Goal: Communication & Community: Answer question/provide support

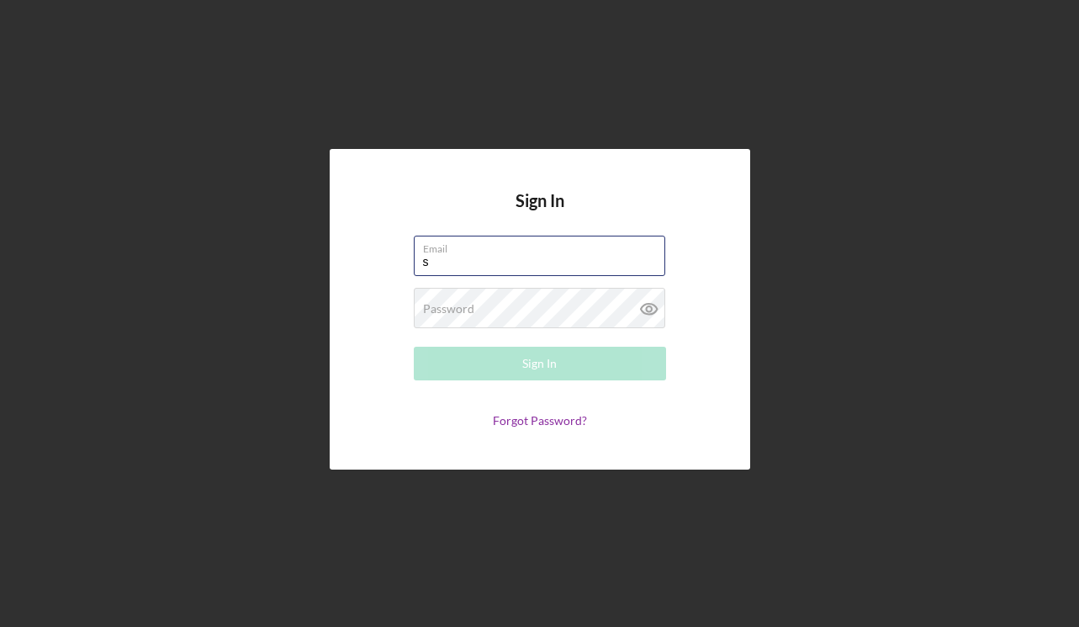
type input "[EMAIL_ADDRESS][DOMAIN_NAME]"
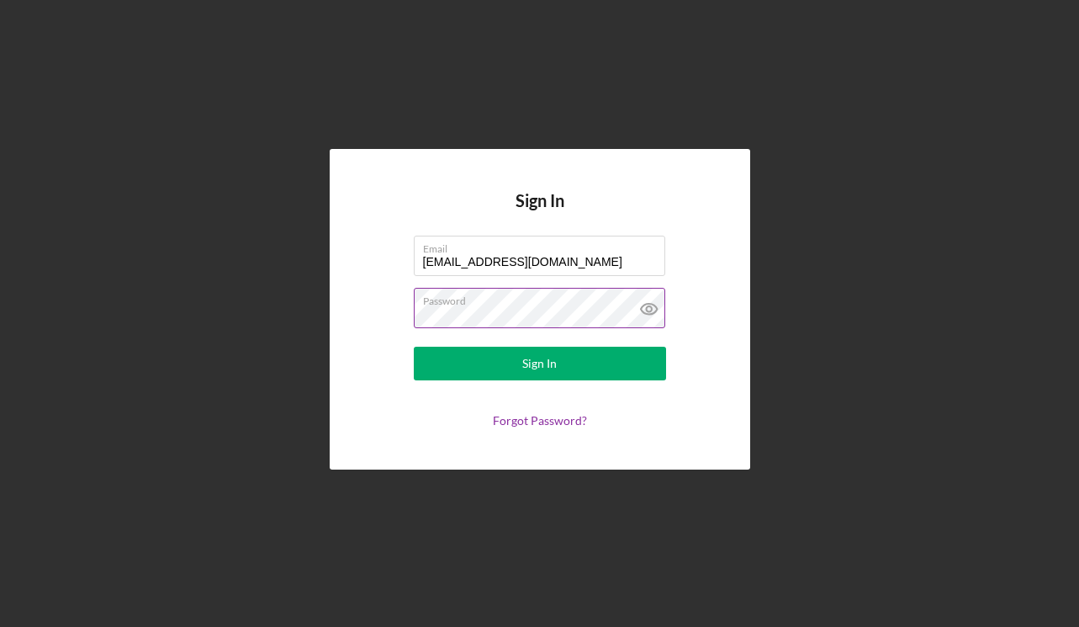
click at [539, 363] on button "Sign In" at bounding box center [540, 364] width 252 height 34
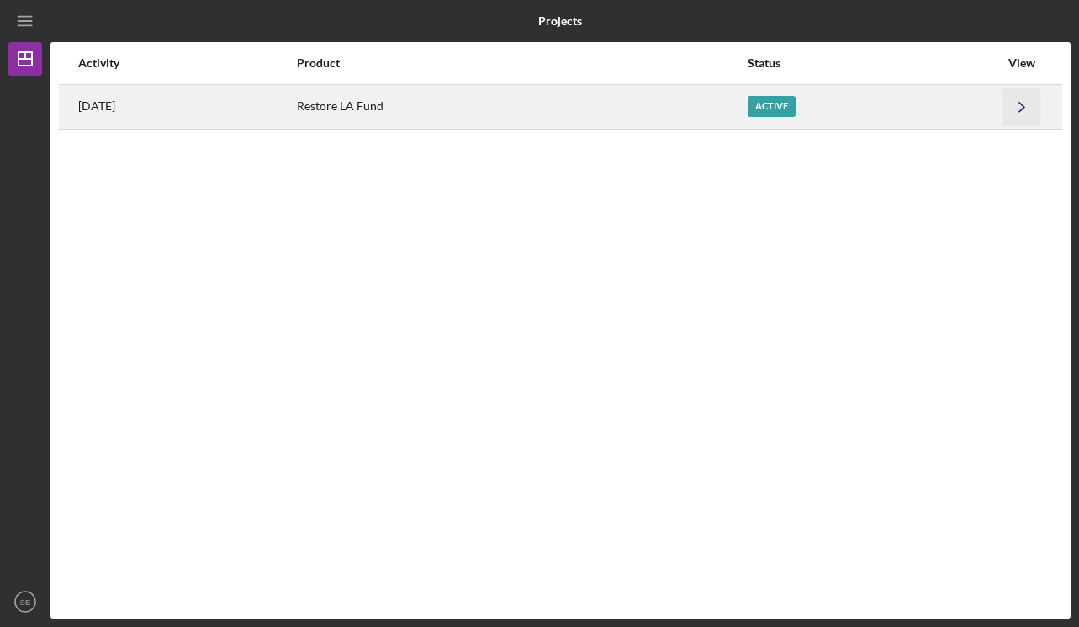
click at [1012, 111] on icon "Icon/Navigate" at bounding box center [1022, 106] width 38 height 38
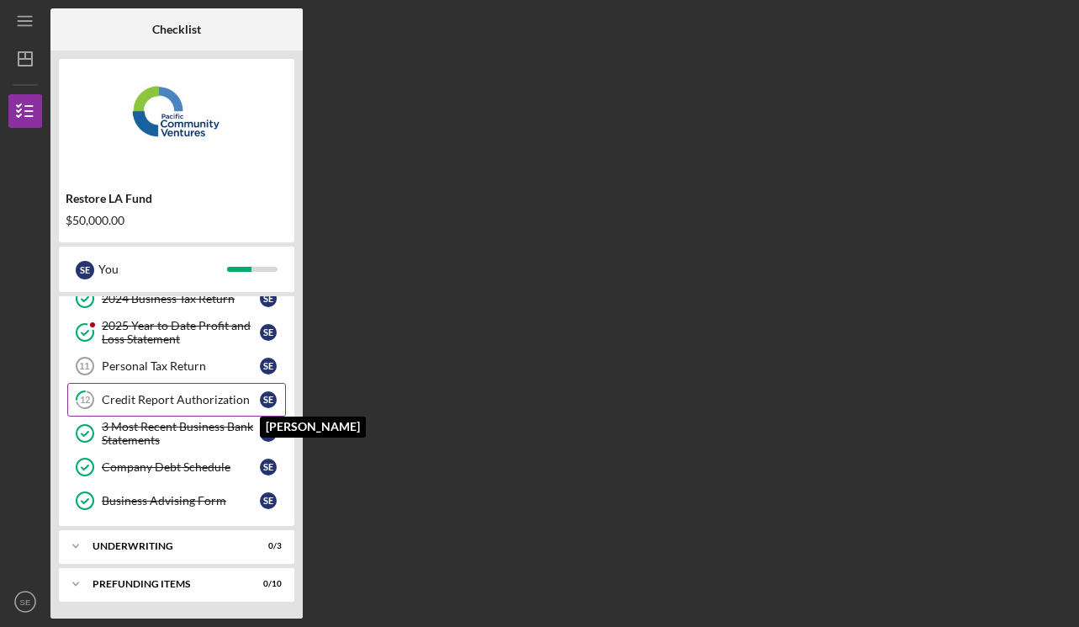
scroll to position [188, 0]
click at [209, 572] on div "Icon/Expander Prefunding Items 0 / 10" at bounding box center [177, 584] width 236 height 34
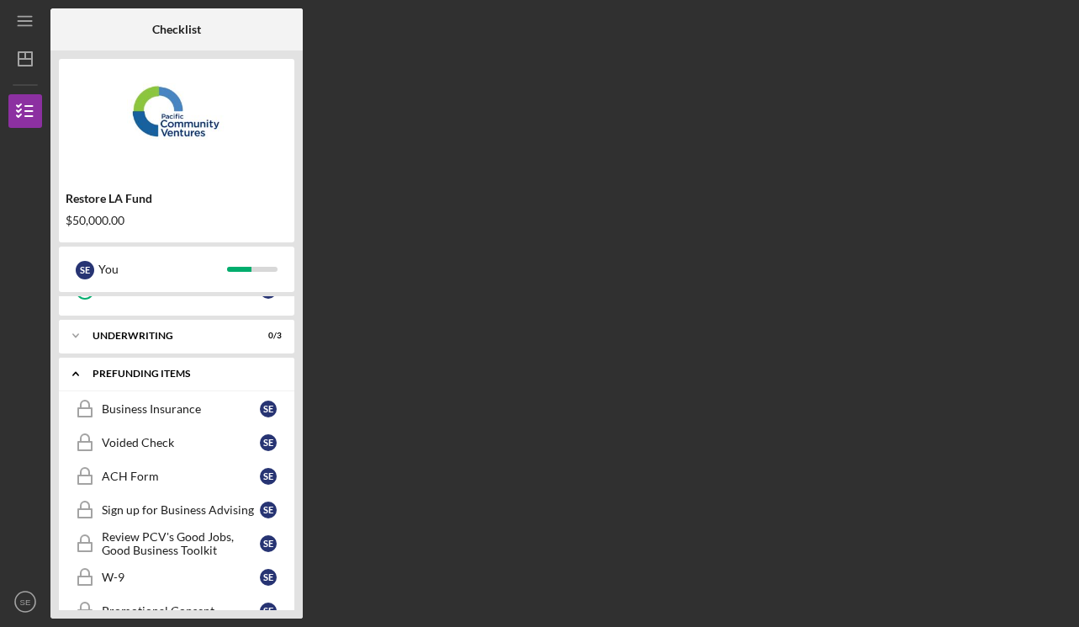
scroll to position [408, 0]
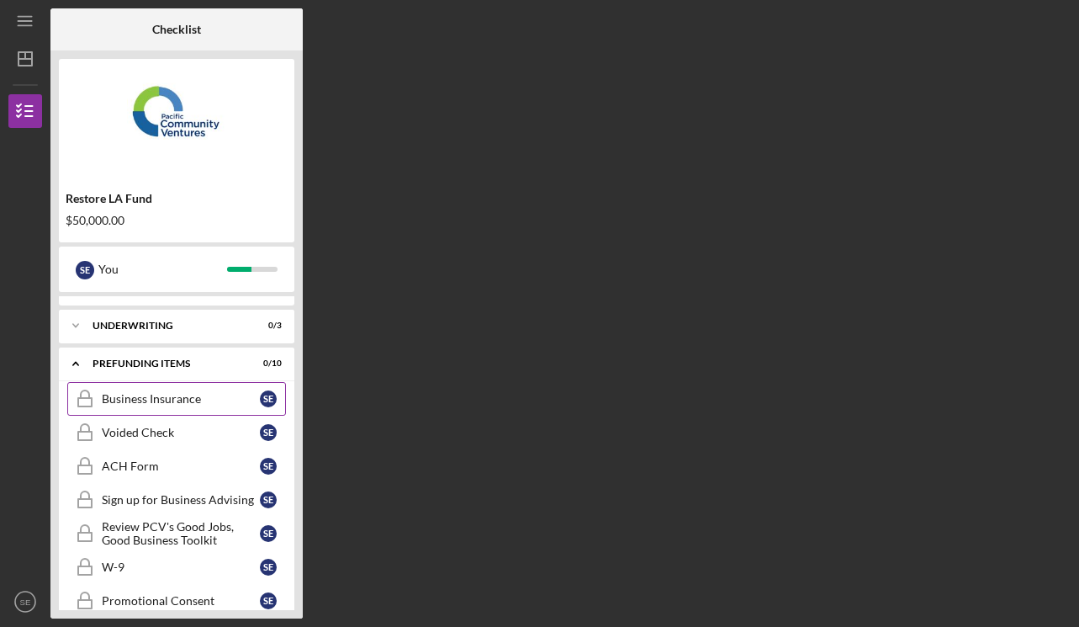
click at [178, 410] on link "Business Insurance Business Insurance S E" at bounding box center [176, 399] width 219 height 34
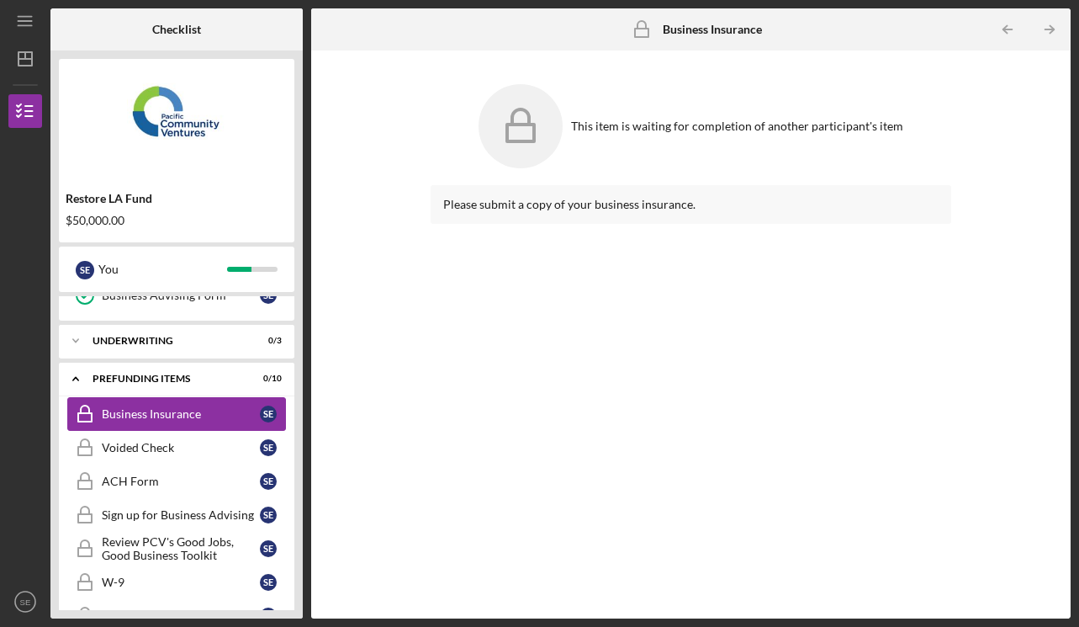
scroll to position [392, 0]
click at [177, 349] on div "Icon/Expander Underwriting 0 / 3" at bounding box center [177, 342] width 236 height 34
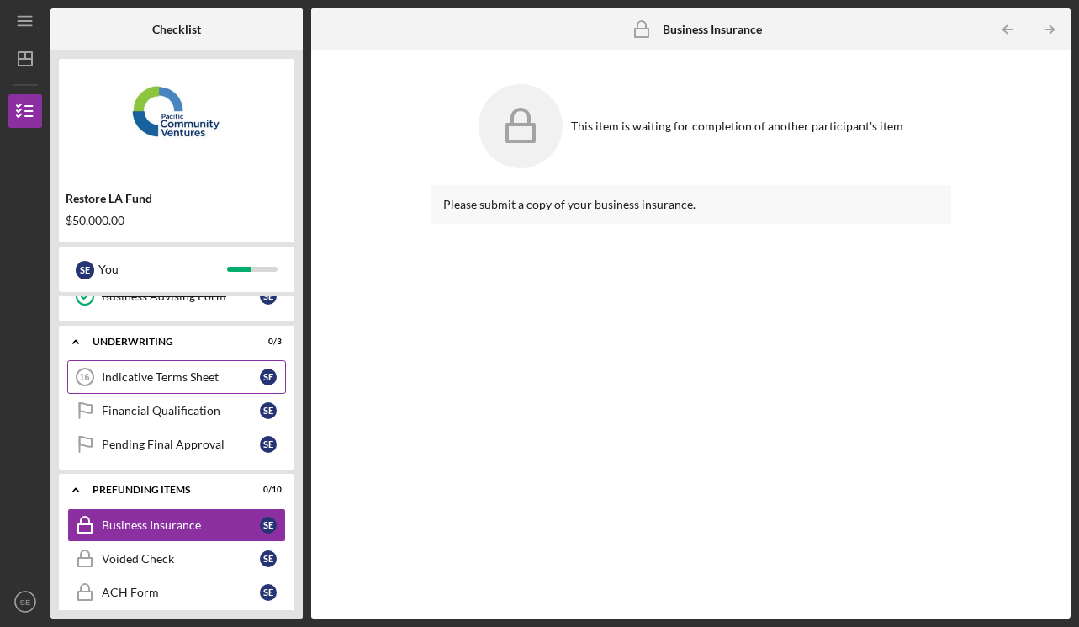
click at [177, 373] on div "Indicative Terms Sheet" at bounding box center [181, 376] width 158 height 13
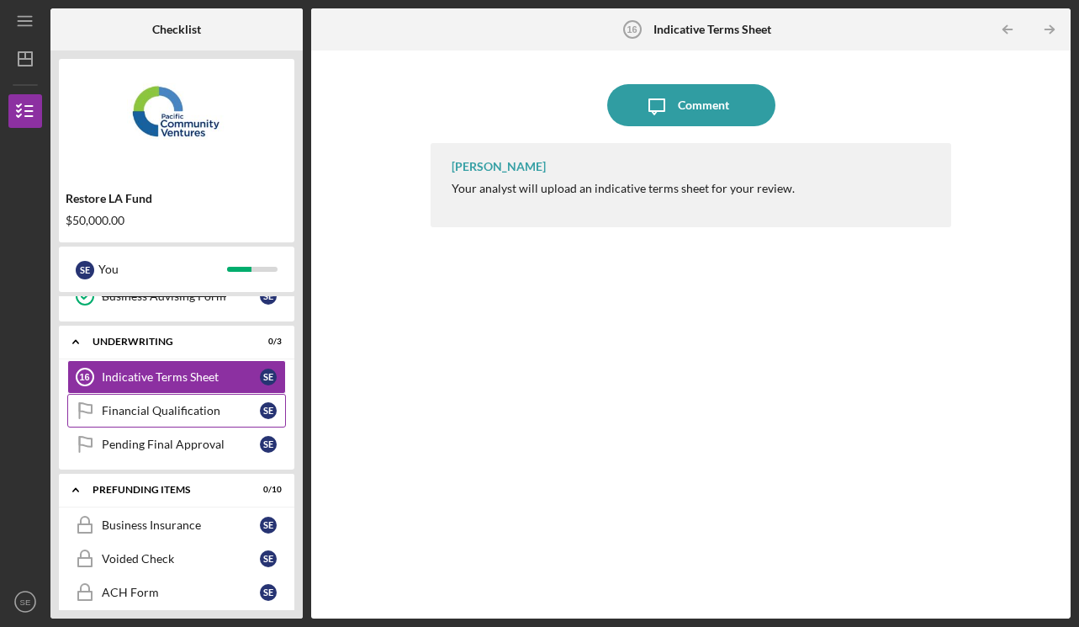
click at [191, 421] on link "Financial Qualification Financial Qualification S E" at bounding box center [176, 411] width 219 height 34
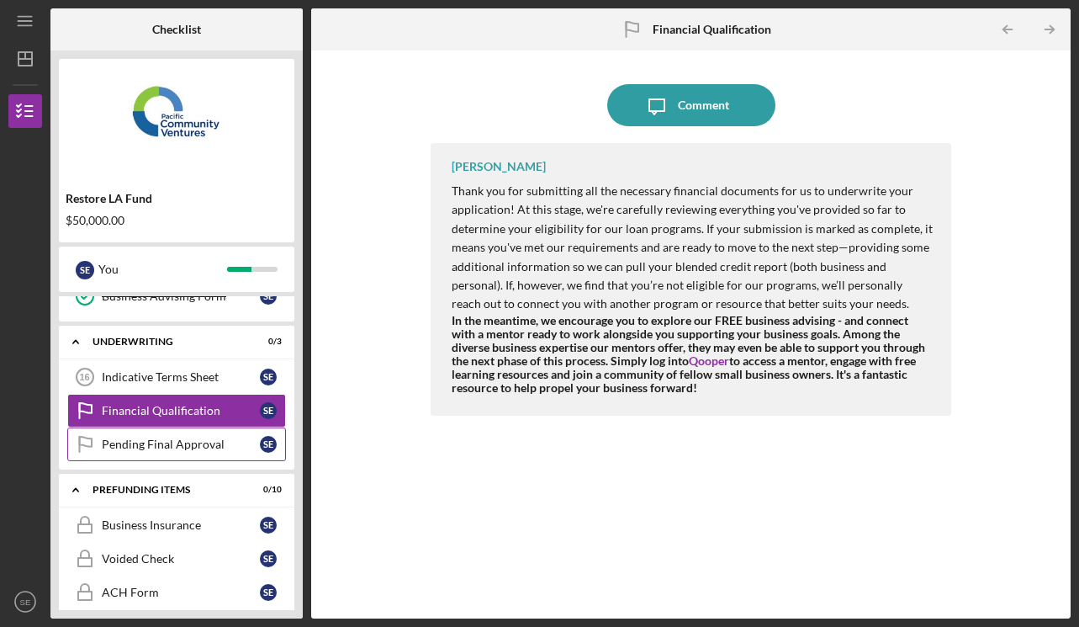
click at [198, 447] on div "Pending Final Approval" at bounding box center [181, 443] width 158 height 13
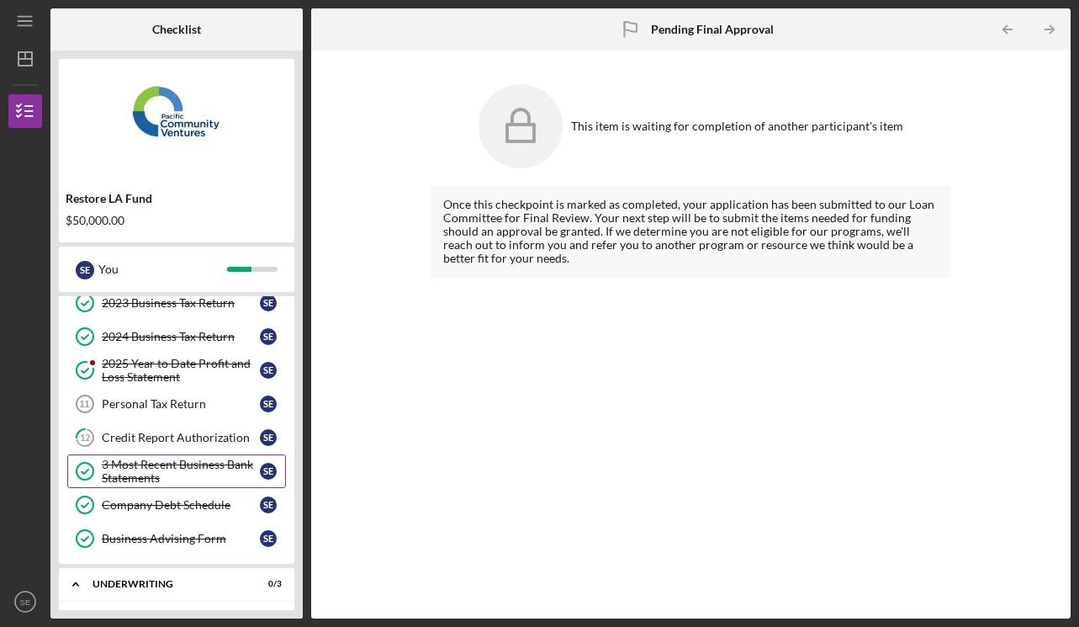
scroll to position [144, 0]
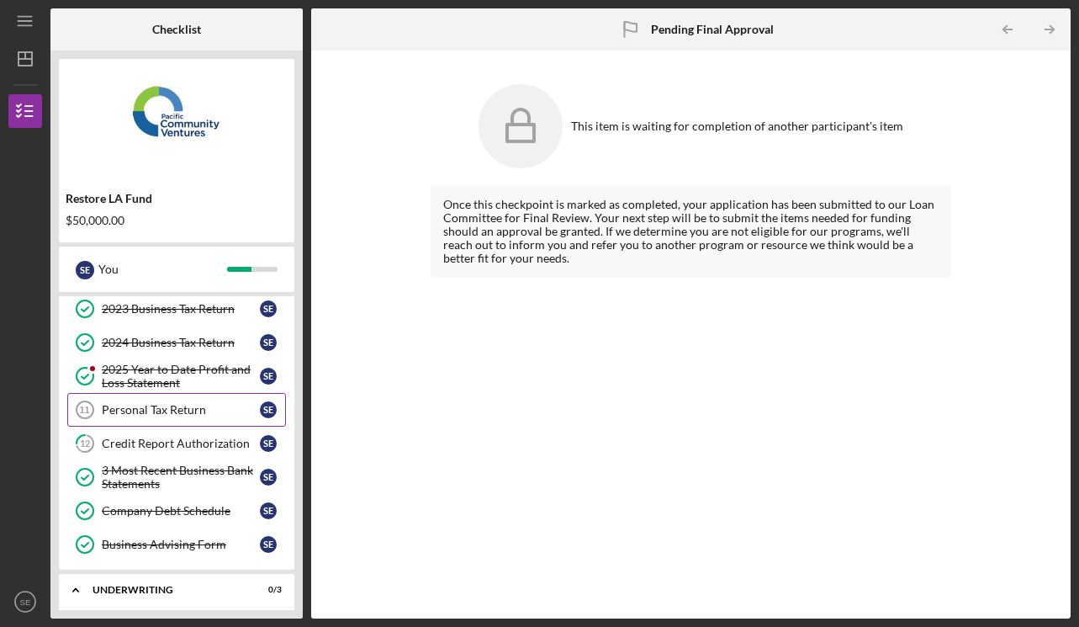
click at [192, 415] on div "Personal Tax Return" at bounding box center [181, 409] width 158 height 13
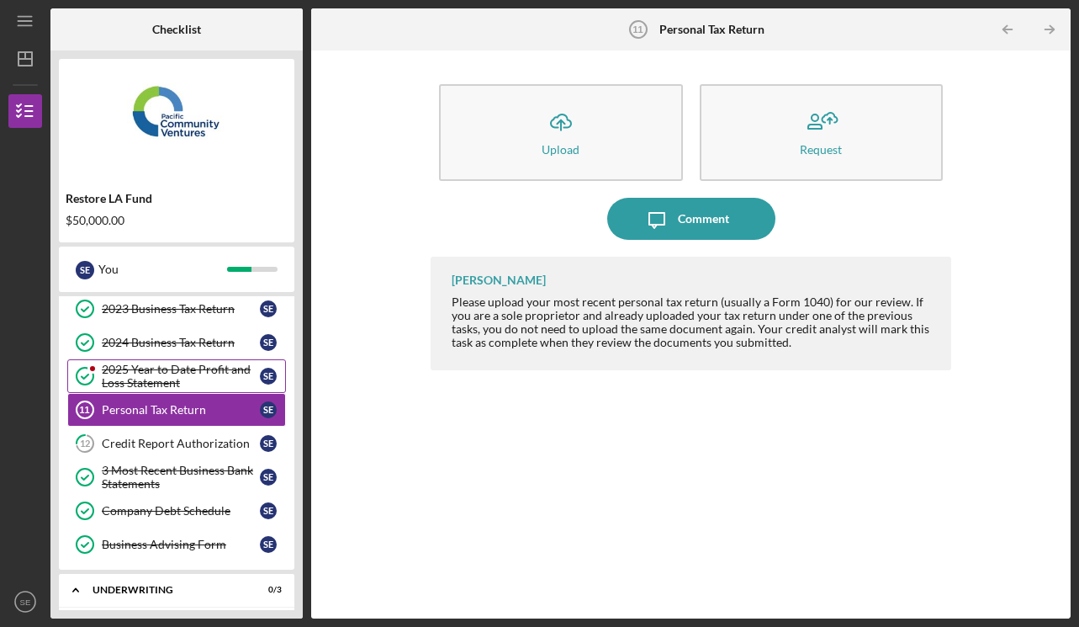
click at [185, 382] on div "2025 Year to Date Profit and Loss Statement" at bounding box center [181, 376] width 158 height 27
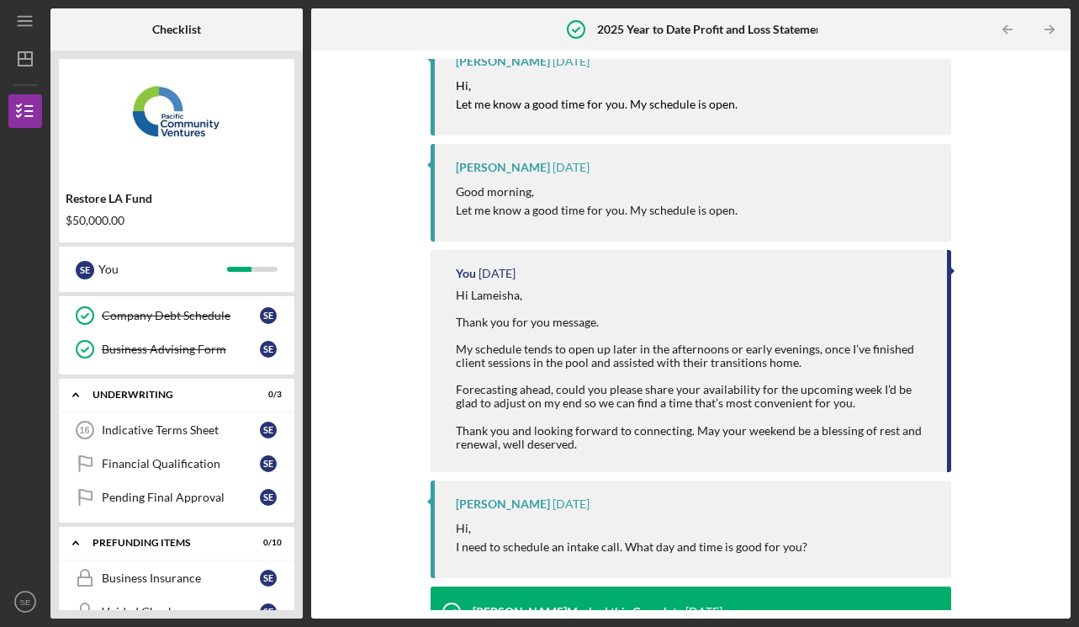
scroll to position [320, 0]
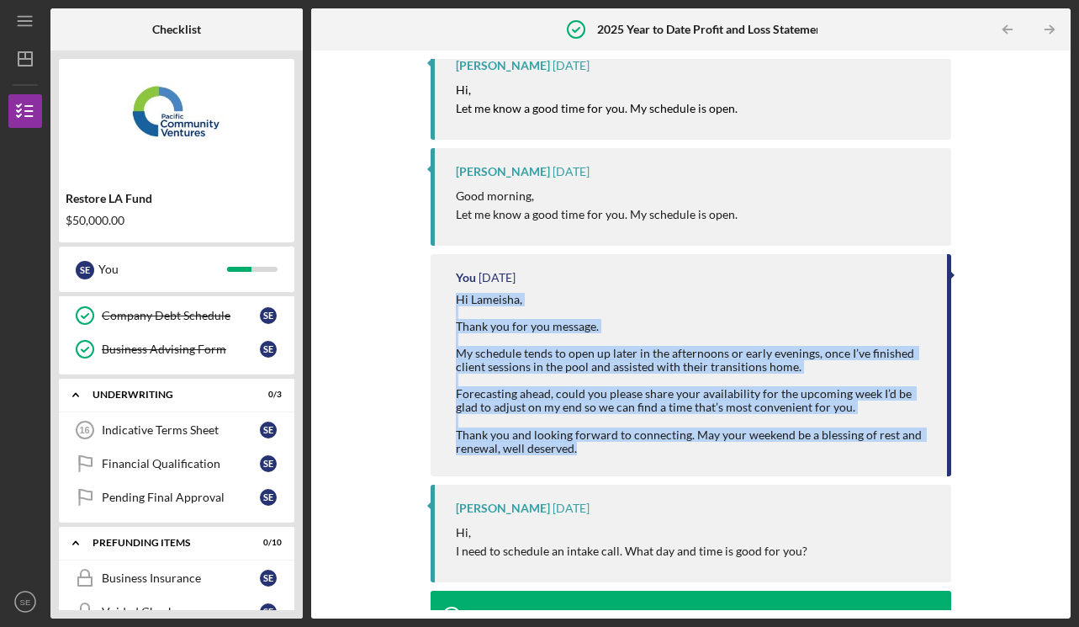
drag, startPoint x: 457, startPoint y: 297, endPoint x: 607, endPoint y: 446, distance: 211.7
click at [607, 446] on div "Hi Lameisha, Thank you for you message. My schedule tends to open up later in t…" at bounding box center [693, 374] width 474 height 162
copy div "Hi Lameisha, Thank you for you message. My schedule tends to open up later in t…"
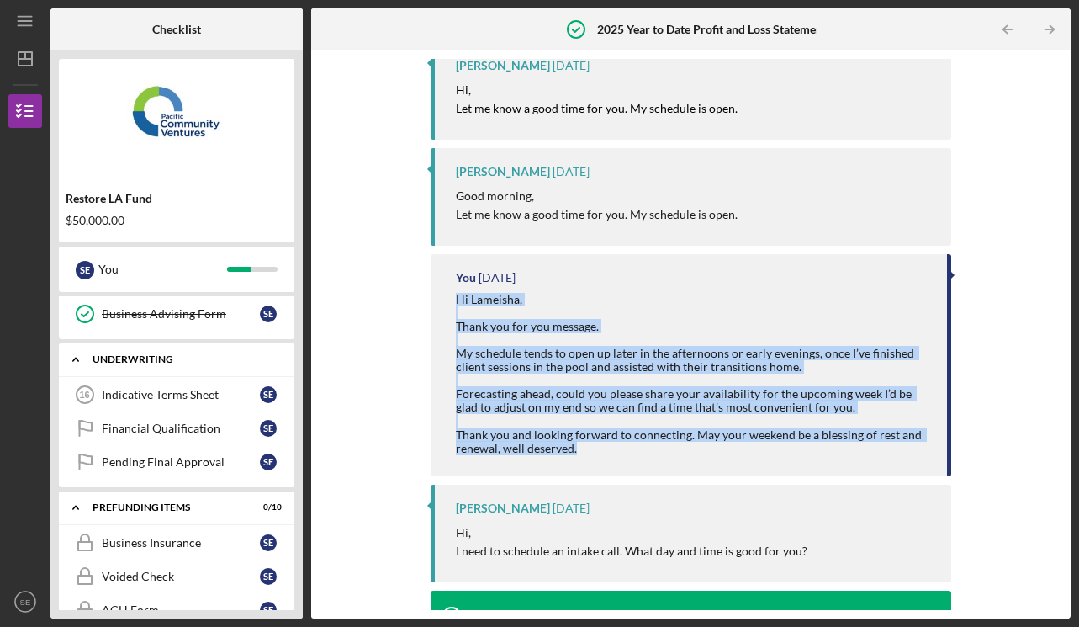
scroll to position [379, 0]
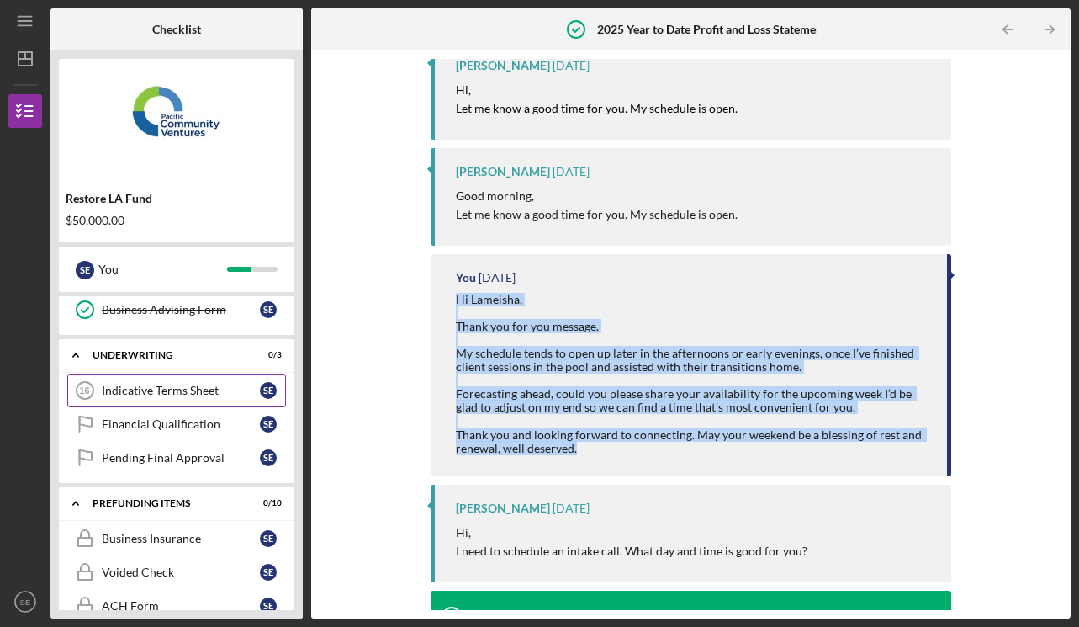
click at [205, 389] on div "Indicative Terms Sheet" at bounding box center [181, 390] width 158 height 13
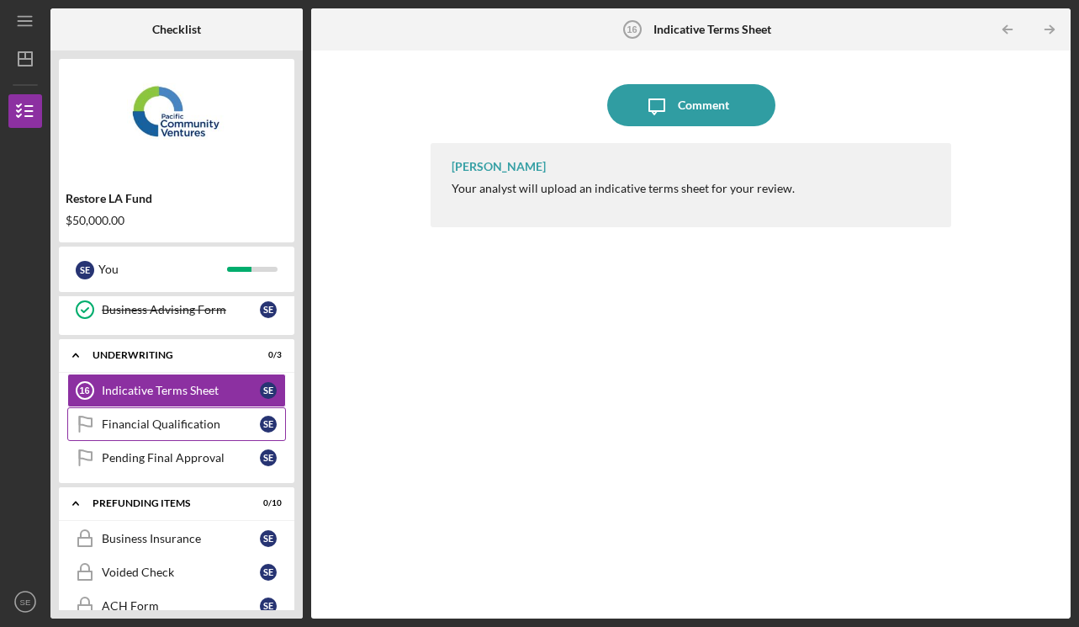
click at [209, 418] on div "Financial Qualification" at bounding box center [181, 423] width 158 height 13
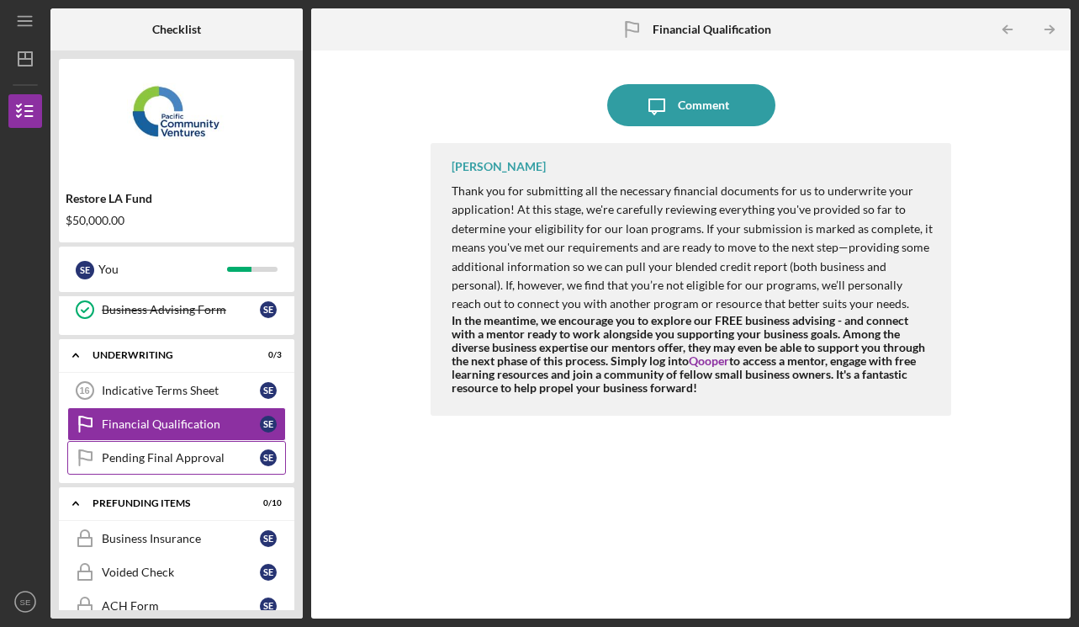
click at [208, 461] on div "Pending Final Approval" at bounding box center [181, 457] width 158 height 13
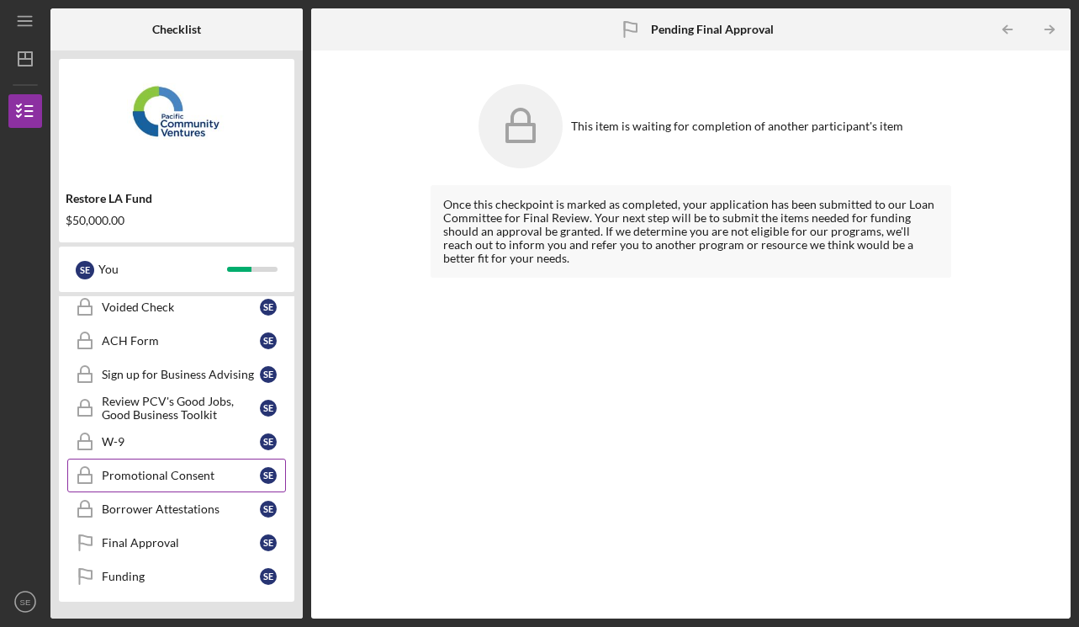
scroll to position [643, 0]
click at [210, 503] on div "Borrower Attestations" at bounding box center [181, 508] width 158 height 13
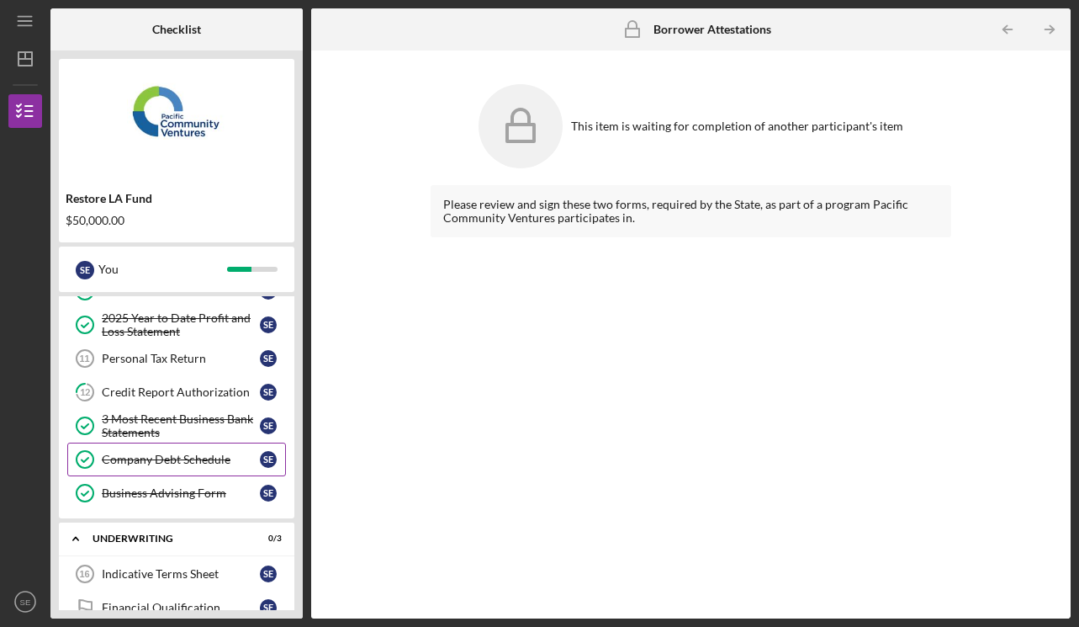
scroll to position [192, 0]
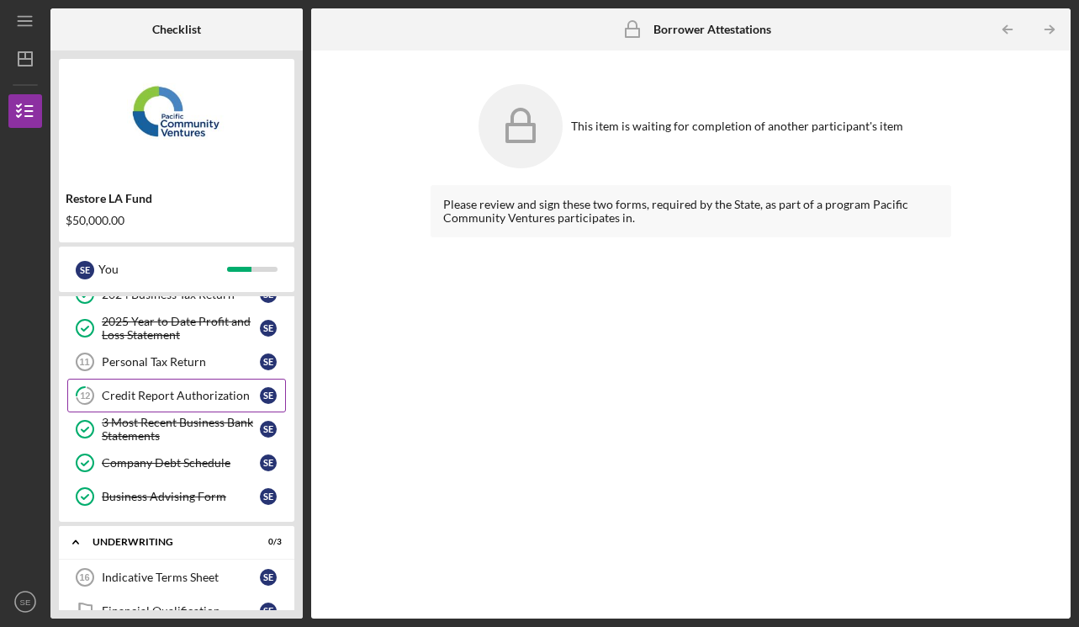
click at [209, 396] on div "Credit Report Authorization" at bounding box center [181, 395] width 158 height 13
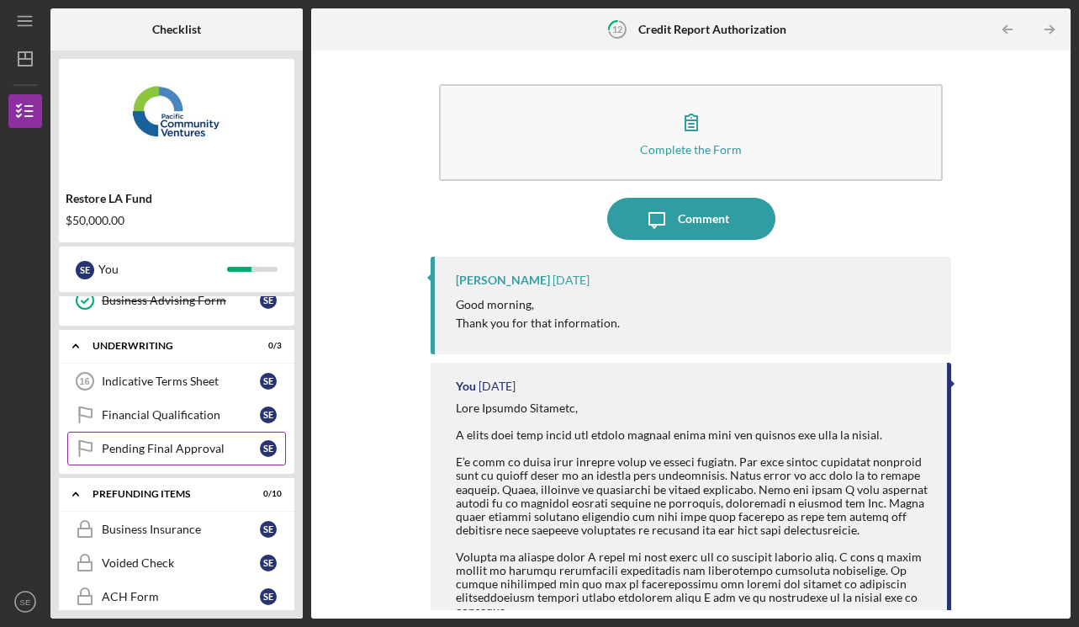
scroll to position [384, 0]
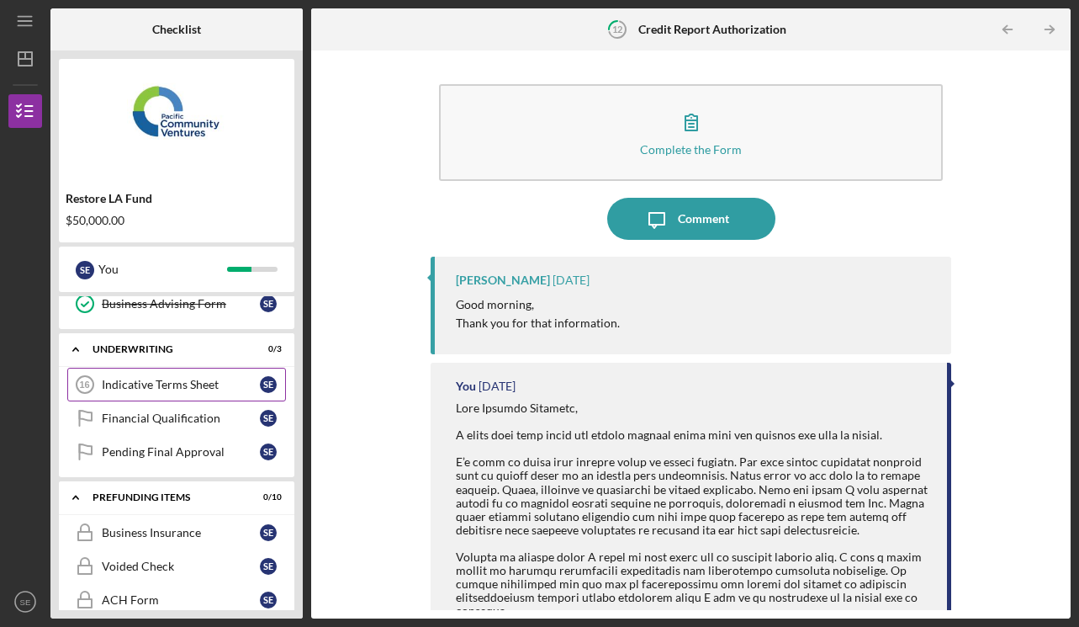
click at [191, 391] on link "Indicative Terms Sheet 16 Indicative Terms Sheet S E" at bounding box center [176, 385] width 219 height 34
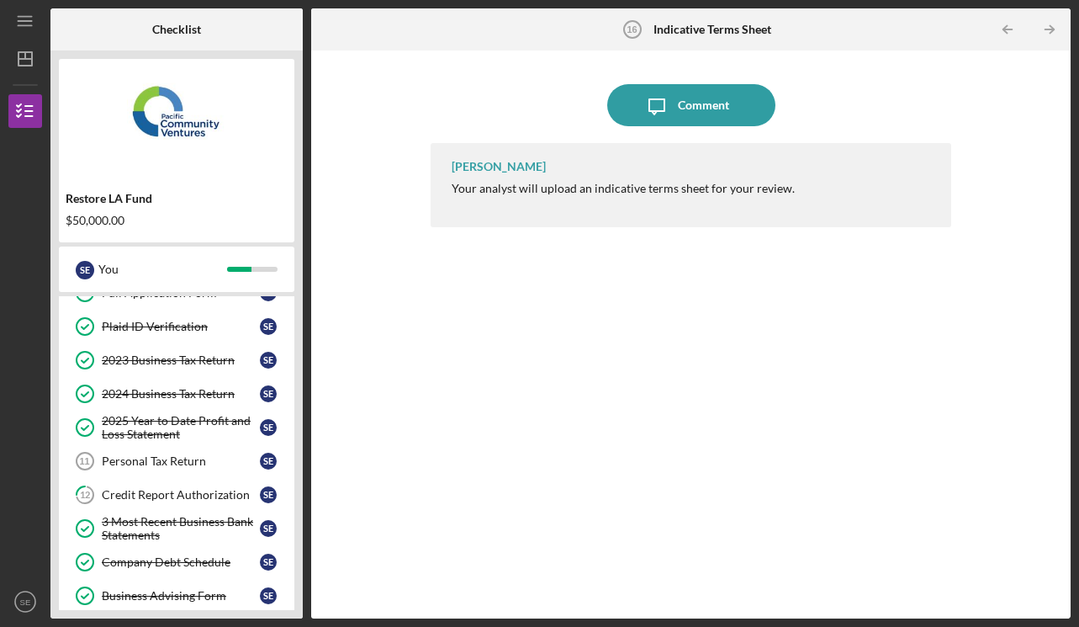
scroll to position [86, 0]
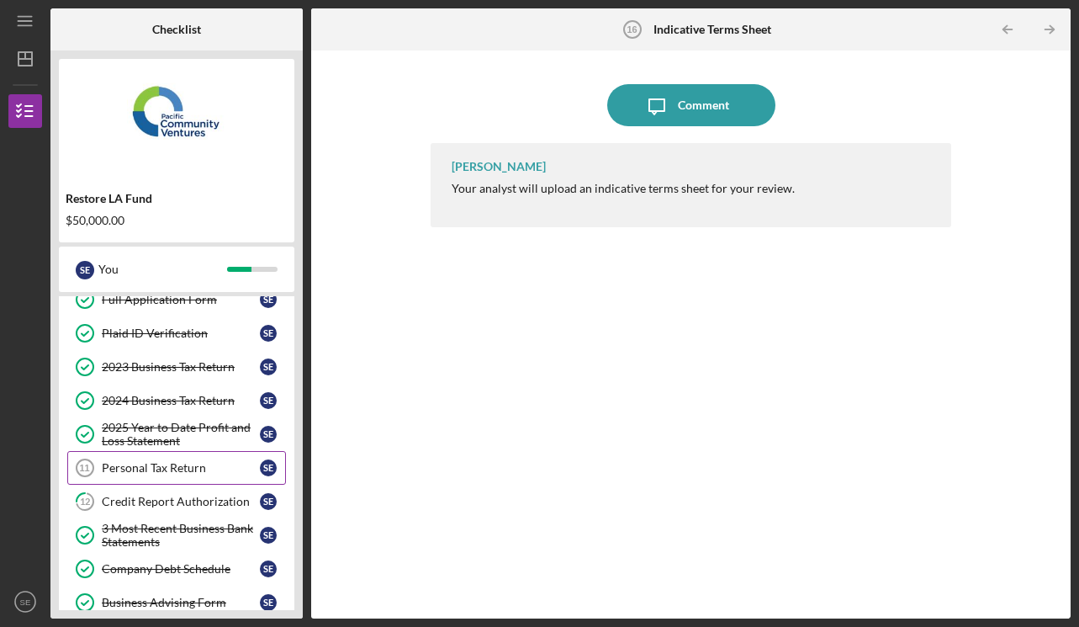
click at [189, 465] on div "Personal Tax Return" at bounding box center [181, 467] width 158 height 13
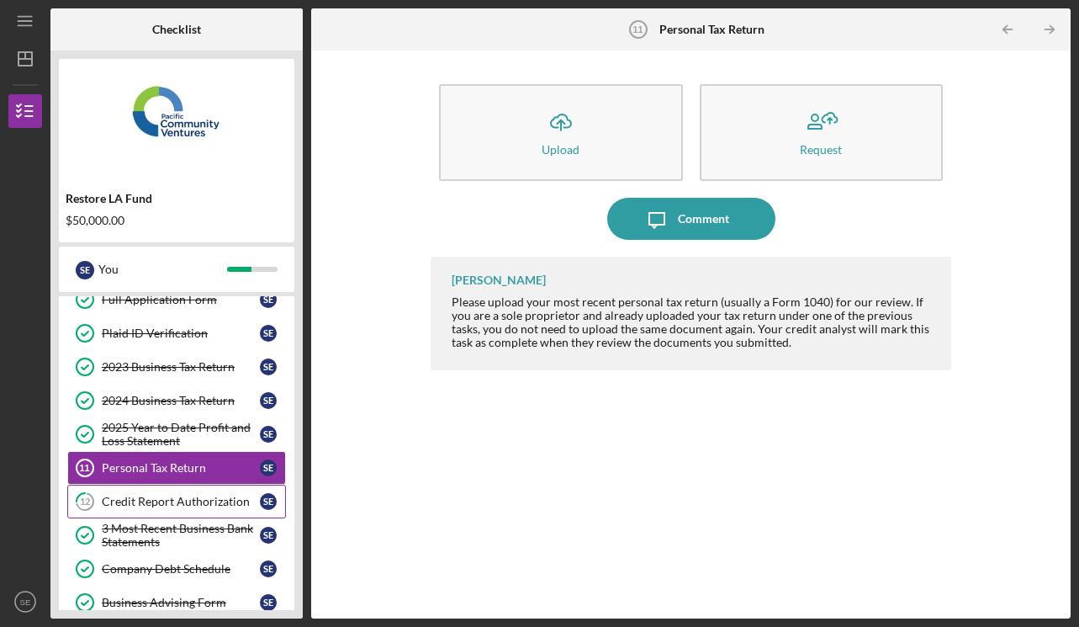
click at [190, 500] on div "Credit Report Authorization" at bounding box center [181, 501] width 158 height 13
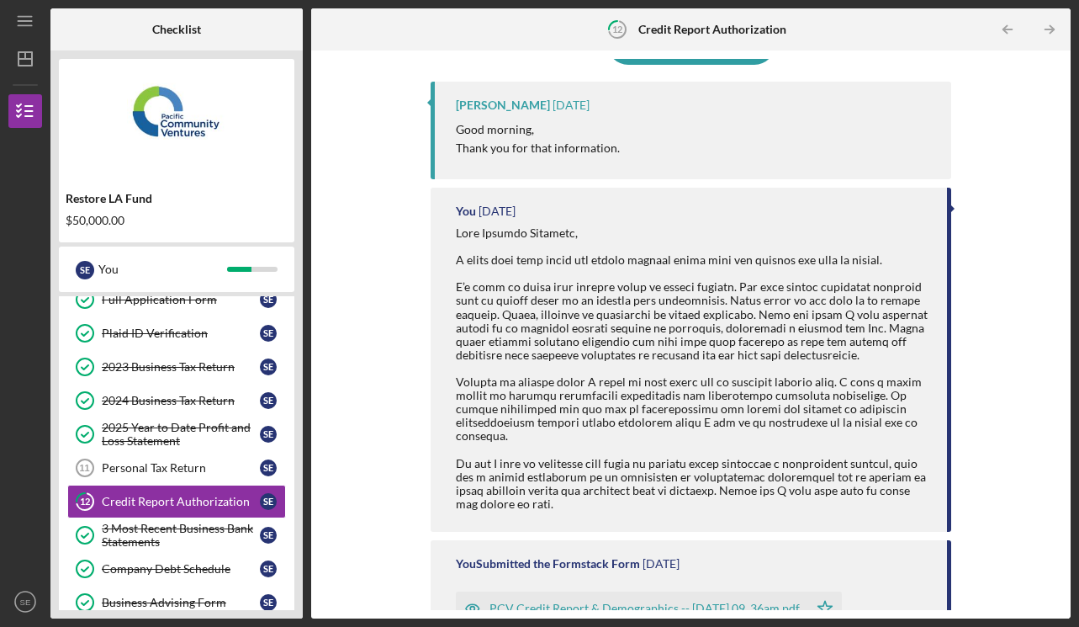
scroll to position [172, 0]
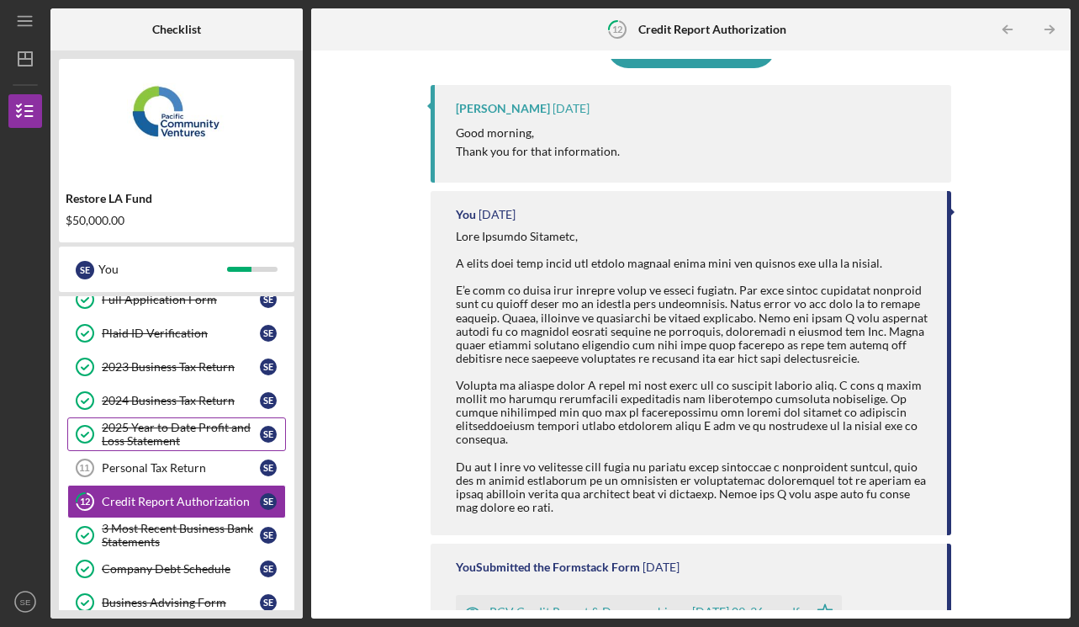
click at [185, 426] on div "2025 Year to Date Profit and Loss Statement" at bounding box center [181, 434] width 158 height 27
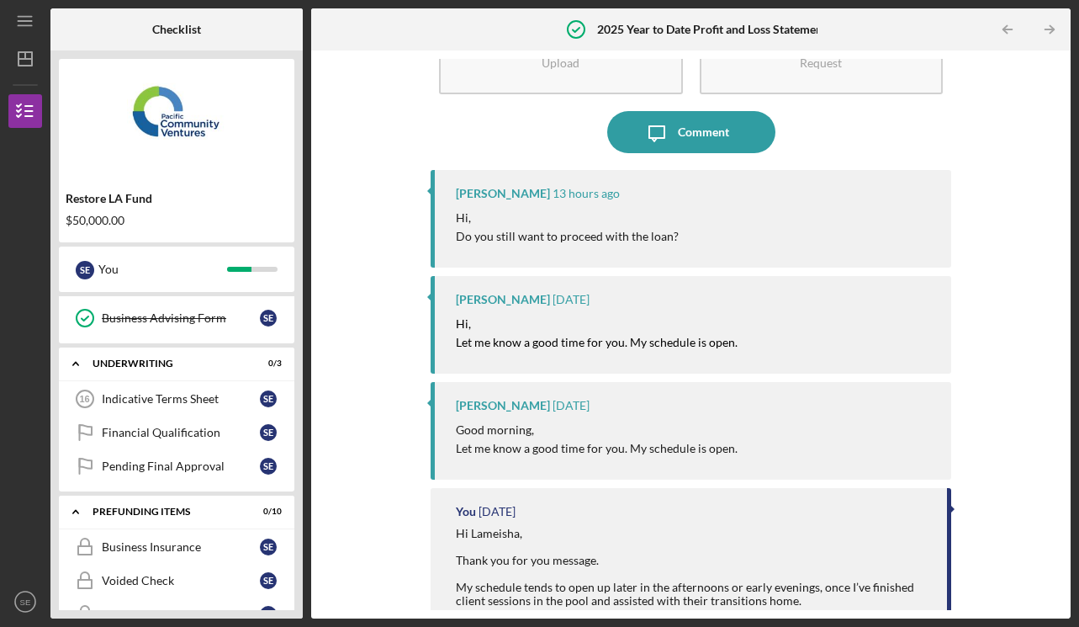
scroll to position [365, 0]
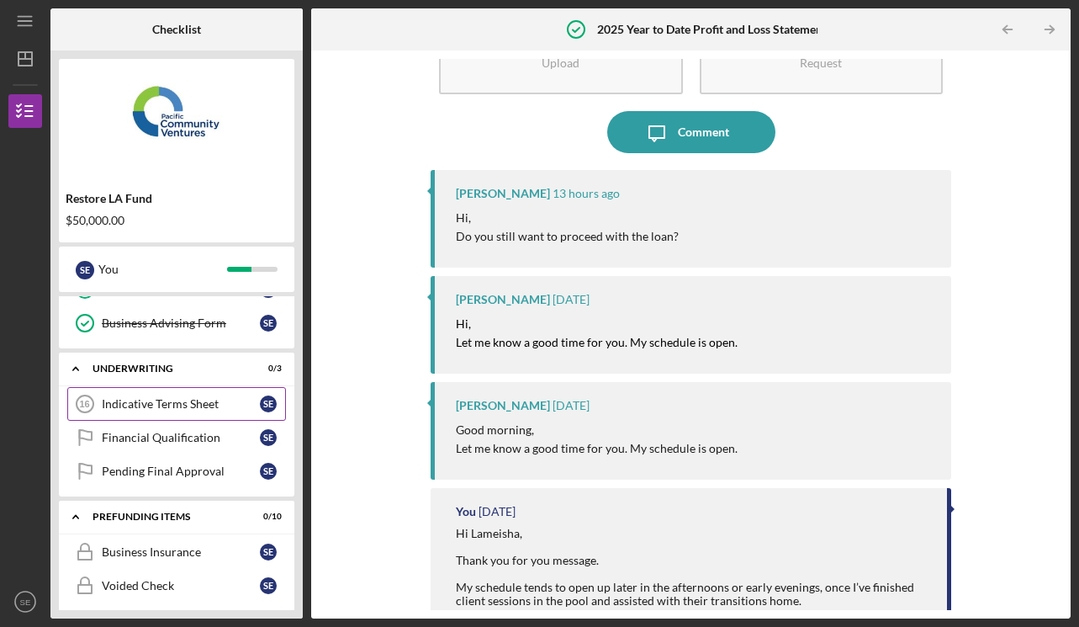
click at [188, 393] on link "Indicative Terms Sheet 16 Indicative Terms Sheet S E" at bounding box center [176, 404] width 219 height 34
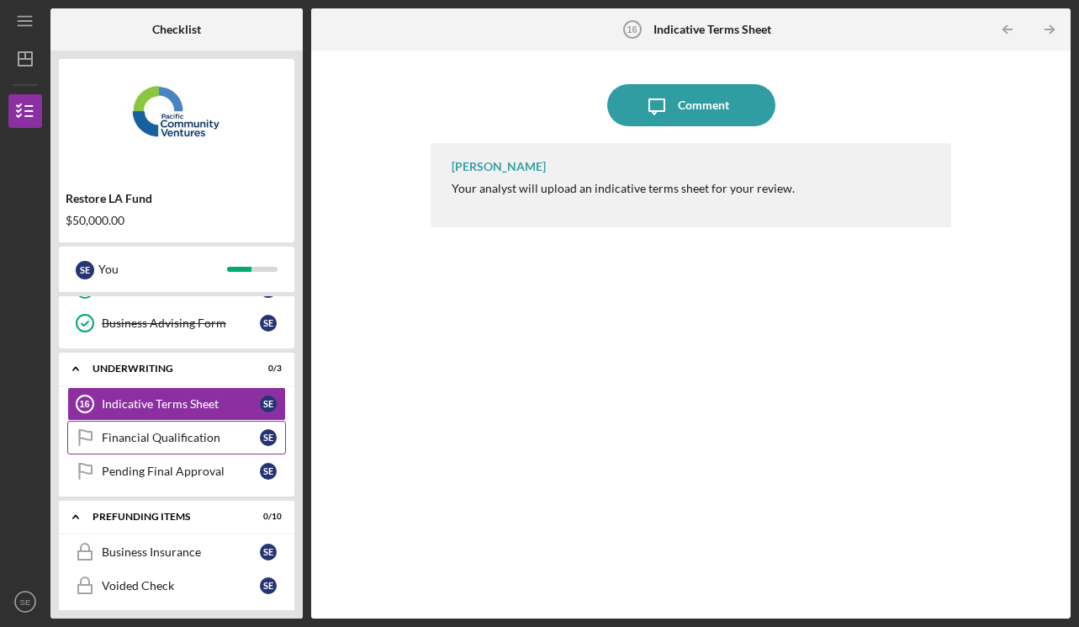
click at [190, 434] on div "Financial Qualification" at bounding box center [181, 437] width 158 height 13
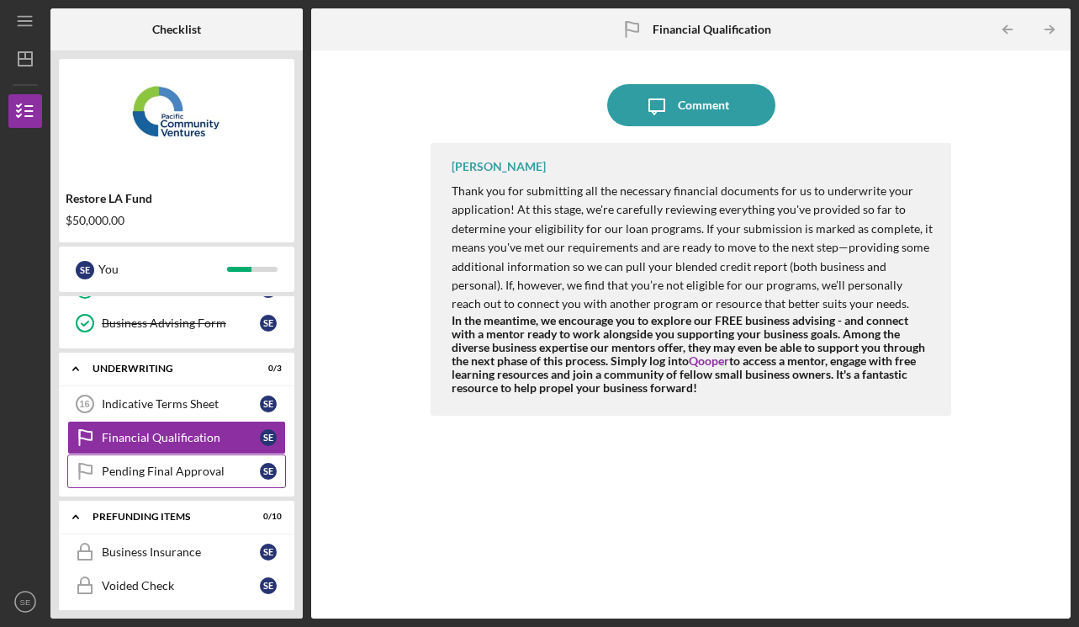
click at [196, 468] on div "Pending Final Approval" at bounding box center [181, 470] width 158 height 13
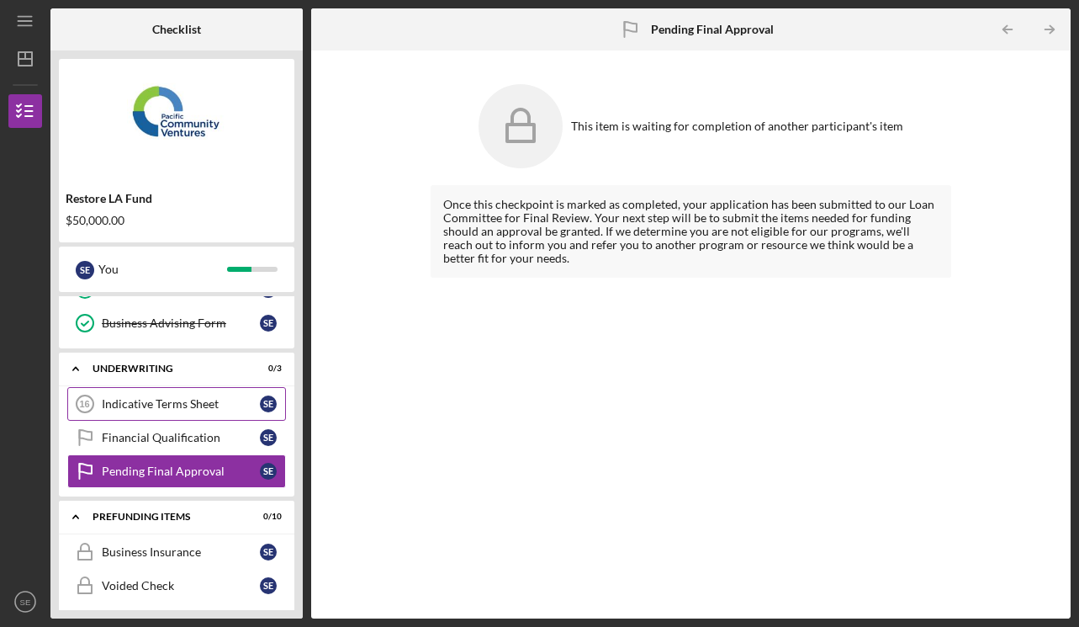
click at [192, 400] on div "Indicative Terms Sheet" at bounding box center [181, 403] width 158 height 13
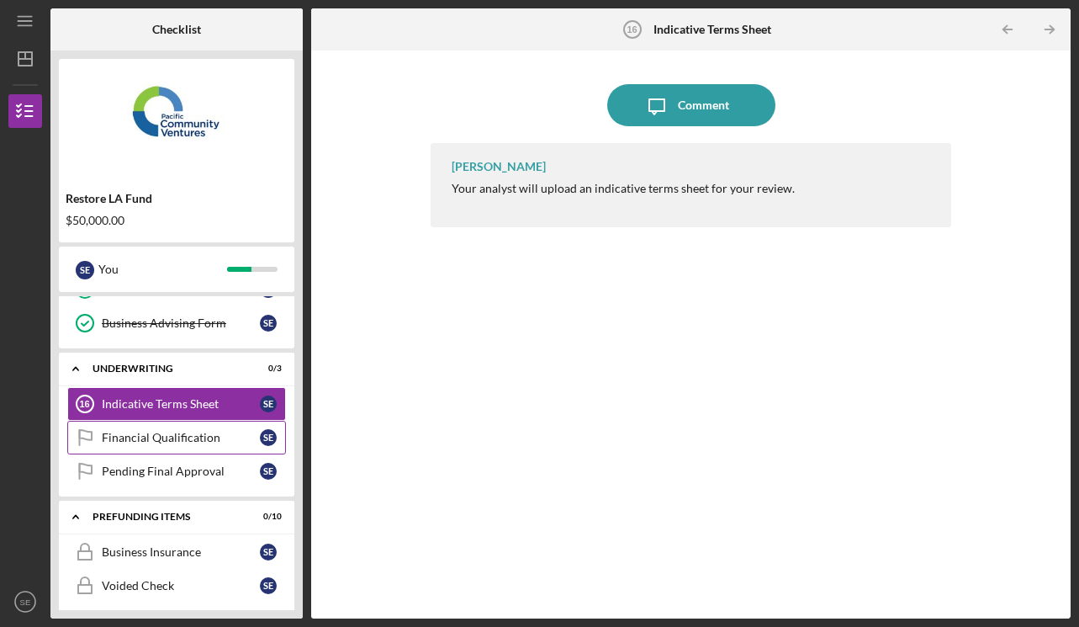
click at [194, 432] on div "Financial Qualification" at bounding box center [181, 437] width 158 height 13
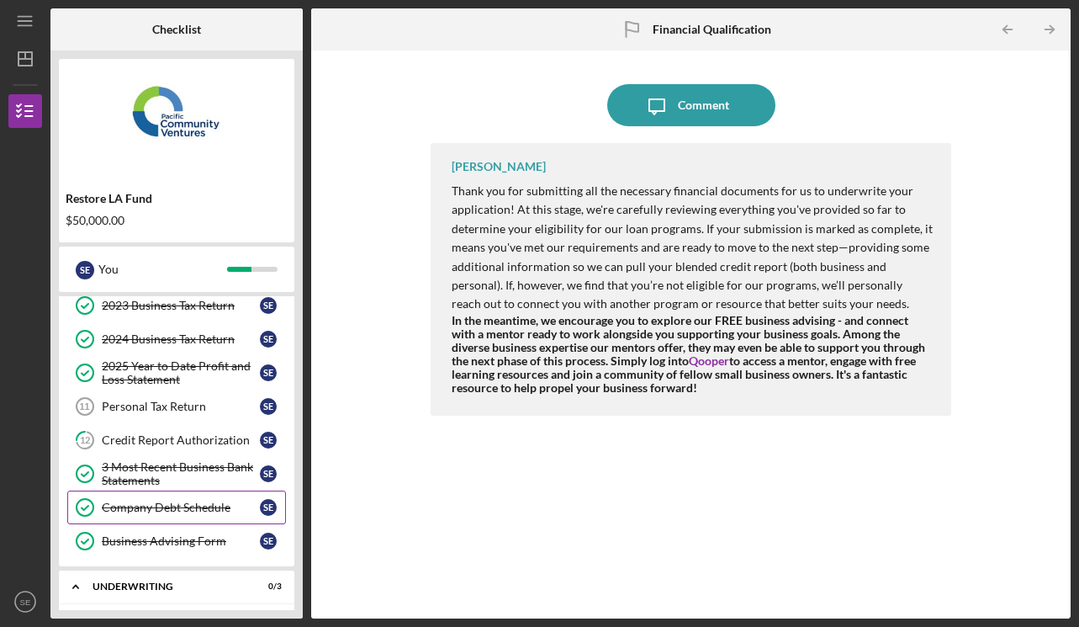
scroll to position [144, 0]
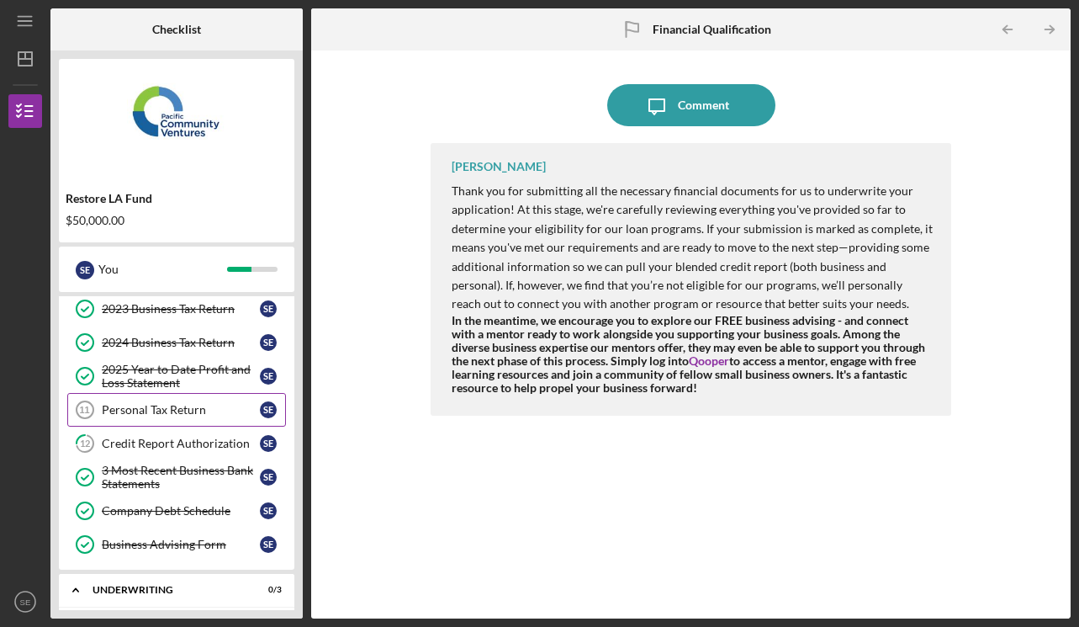
click at [179, 405] on div "Personal Tax Return" at bounding box center [181, 409] width 158 height 13
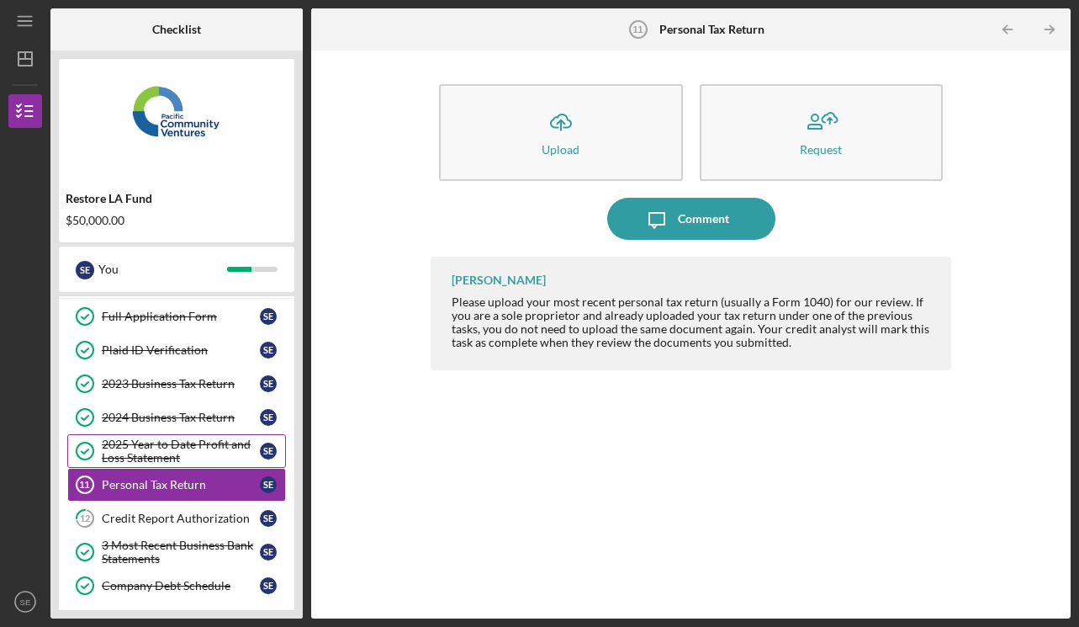
scroll to position [66, 0]
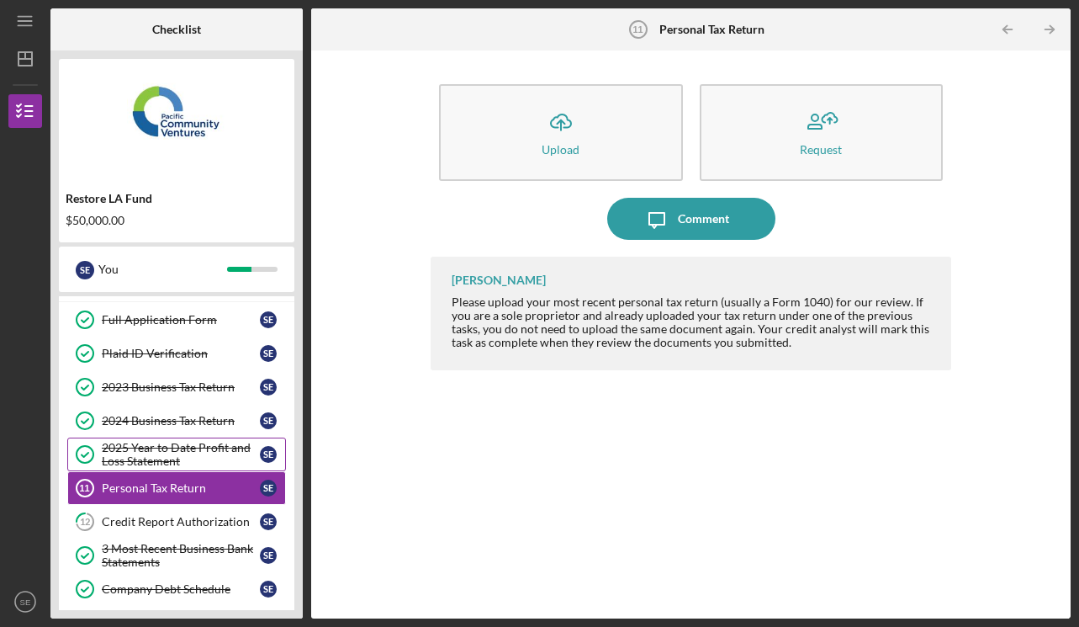
click at [186, 447] on div "2025 Year to Date Profit and Loss Statement" at bounding box center [181, 454] width 158 height 27
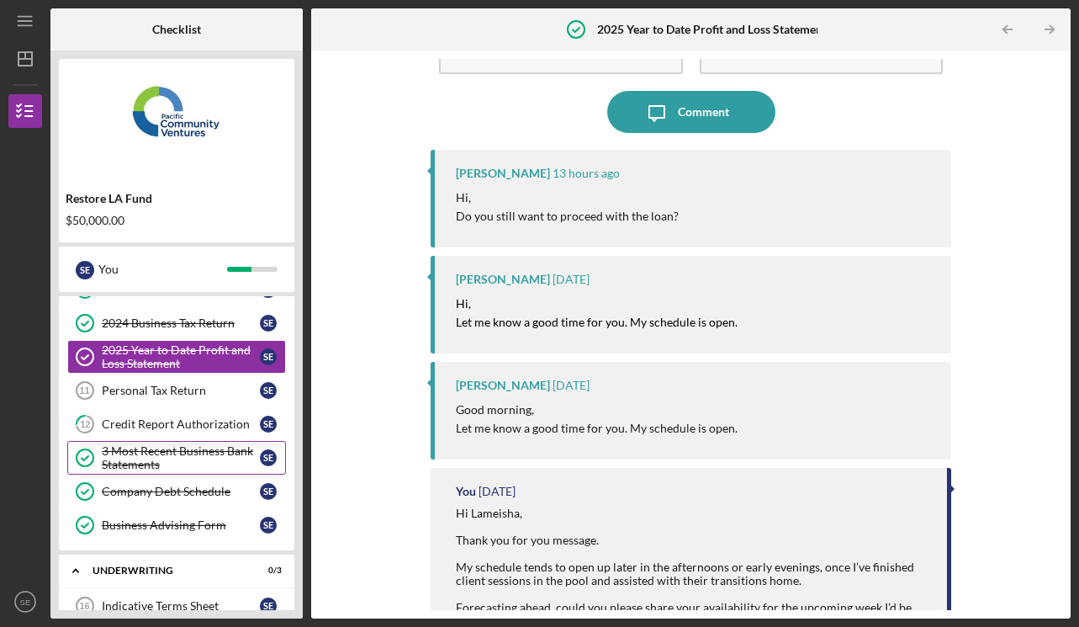
scroll to position [159, 0]
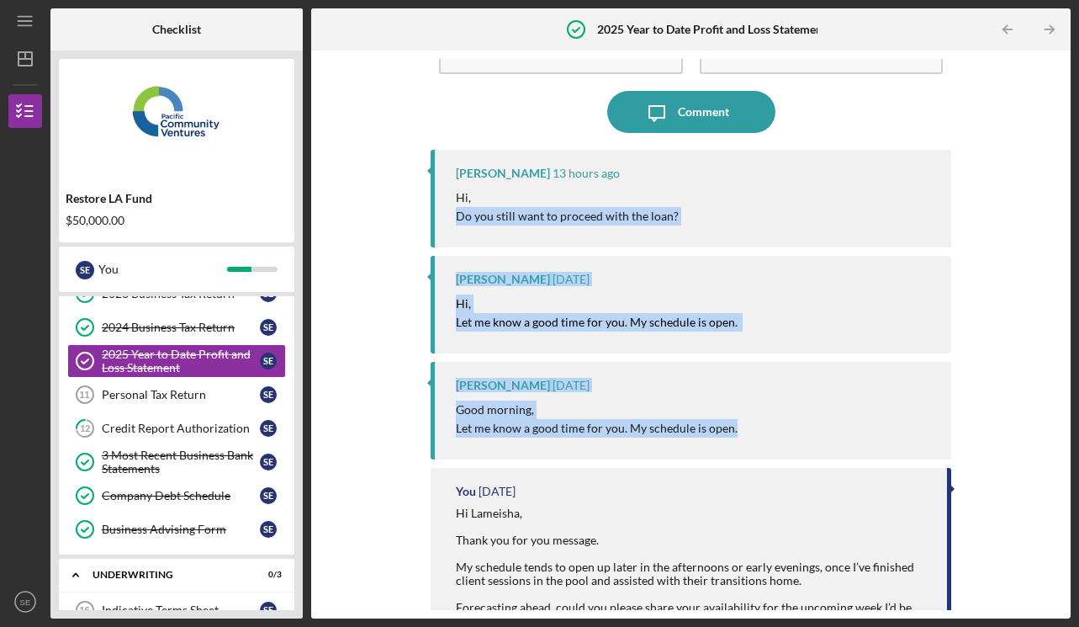
drag, startPoint x: 733, startPoint y: 429, endPoint x: 451, endPoint y: 218, distance: 352.1
click at [451, 218] on div "[PERSON_NAME] 13 hours ago Hi, Do you still want to proceed with the loan? [PER…" at bounding box center [691, 318] width 520 height 336
copy div "Do you still want to proceed with the loan? [PERSON_NAME] [DATE] Hi, Let me kno…"
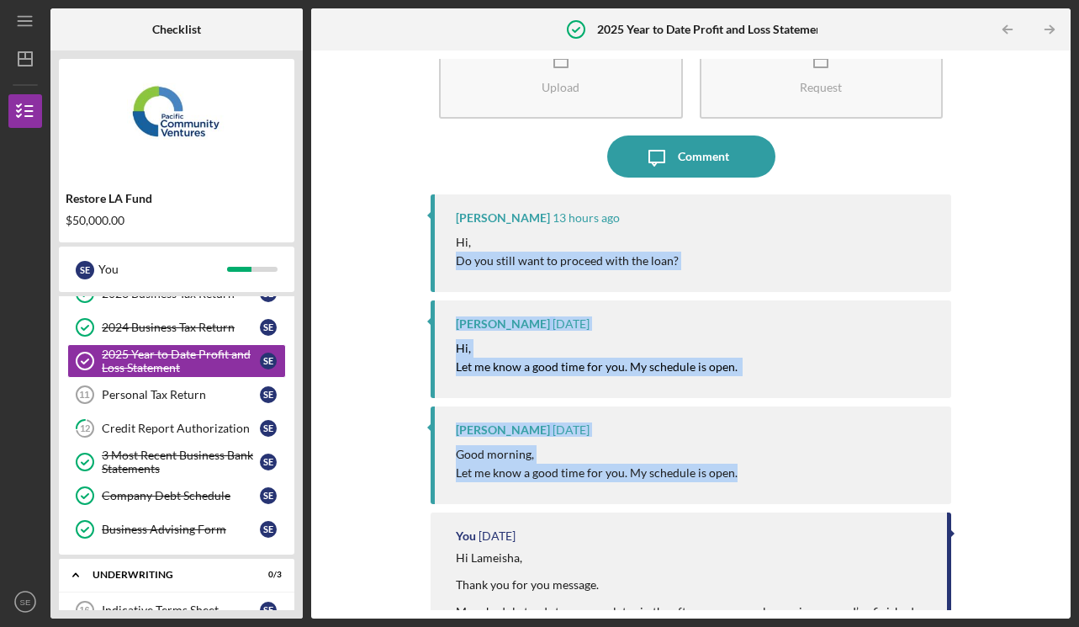
scroll to position [52, 0]
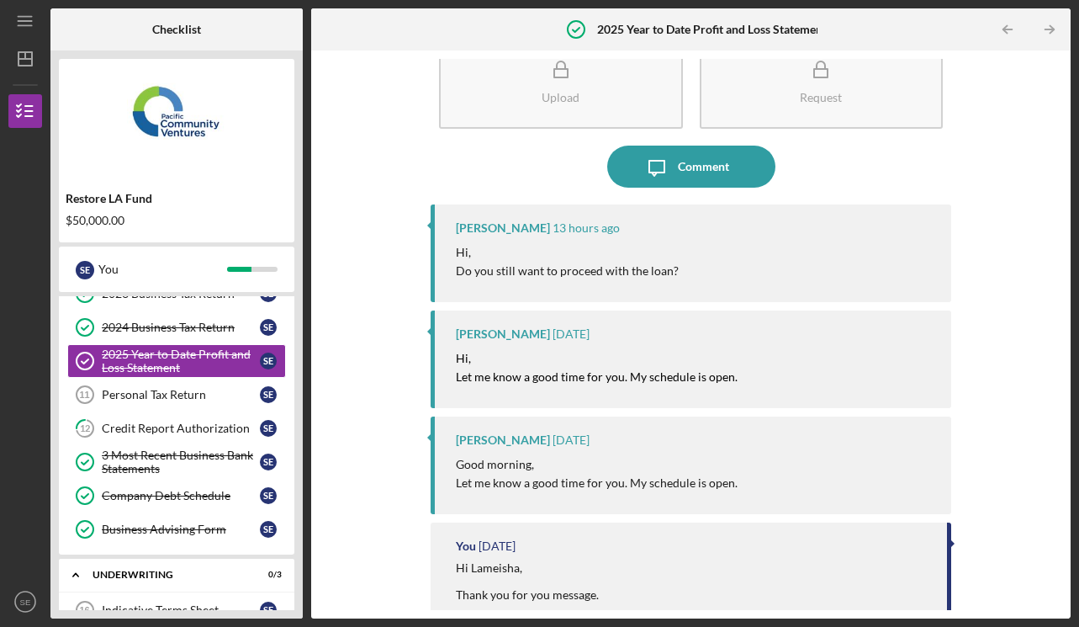
click at [535, 178] on div "Icon/Message Comment" at bounding box center [691, 167] width 520 height 42
click at [643, 177] on icon "Icon/Message" at bounding box center [657, 167] width 42 height 42
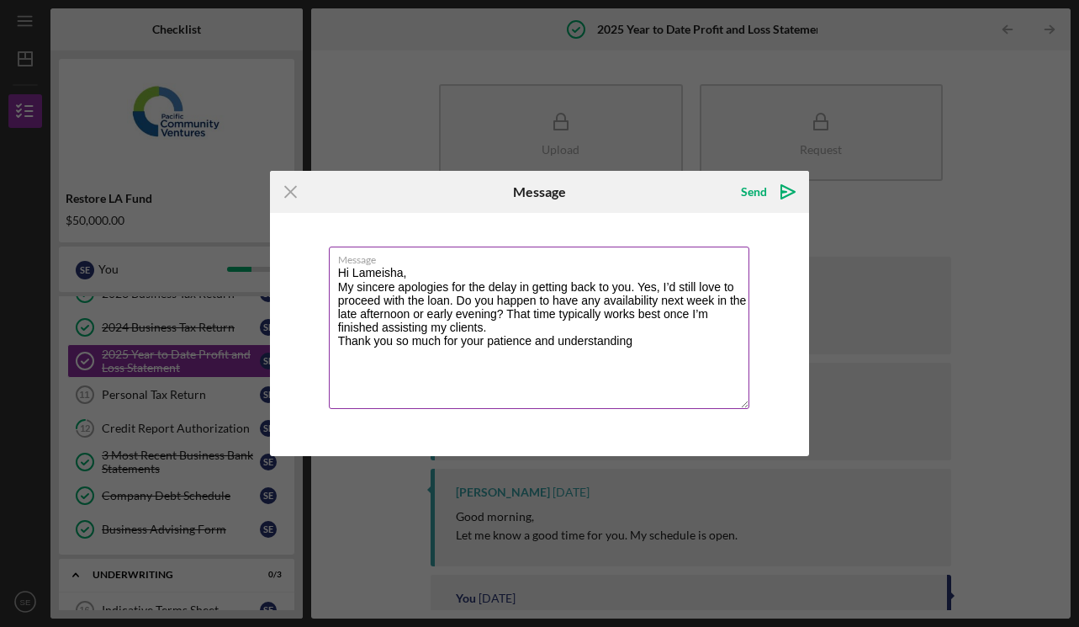
click at [458, 268] on textarea "Hi Lameisha, My sincere apologies for the delay in getting back to you. Yes, I’…" at bounding box center [539, 327] width 421 height 162
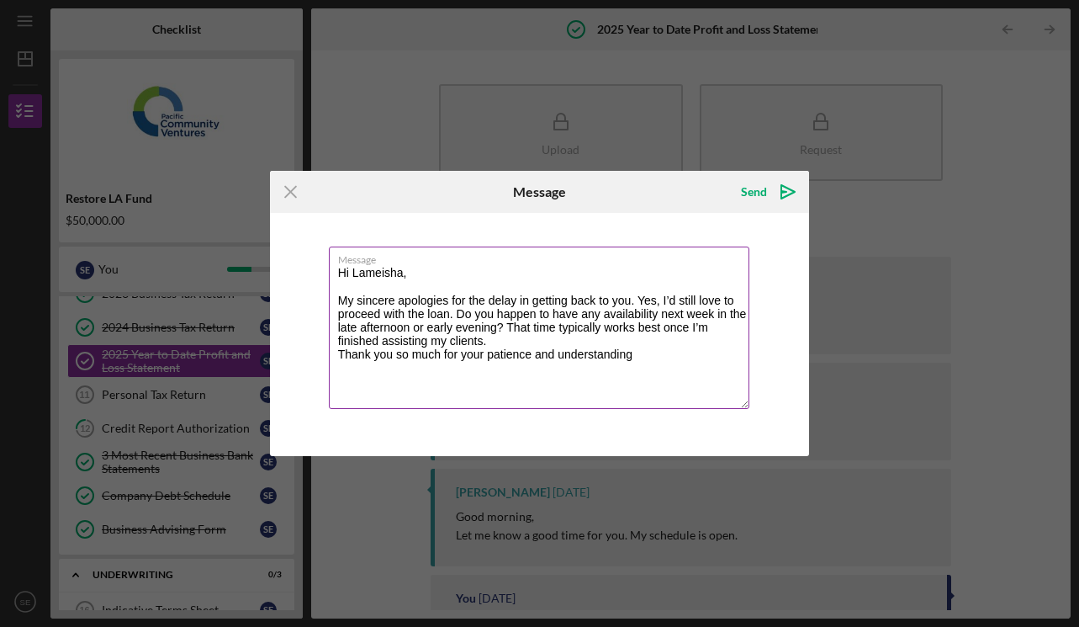
click at [449, 315] on textarea "Hi Lameisha, My sincere apologies for the delay in getting back to you. Yes, I’…" at bounding box center [539, 327] width 421 height 162
click at [481, 326] on textarea "Hi Lameisha, My sincere apologies for the delay in getting back to you. Yes, I’…" at bounding box center [539, 327] width 421 height 162
click at [483, 323] on textarea "Hi Lameisha, My sincere apologies for the delay in getting back to you. Yes, I’…" at bounding box center [539, 327] width 421 height 162
drag, startPoint x: 399, startPoint y: 342, endPoint x: 339, endPoint y: 342, distance: 59.7
click at [339, 342] on textarea "Hi Lameisha, My sincere apologies for the delay in getting back to you. Yes, I’…" at bounding box center [539, 327] width 421 height 162
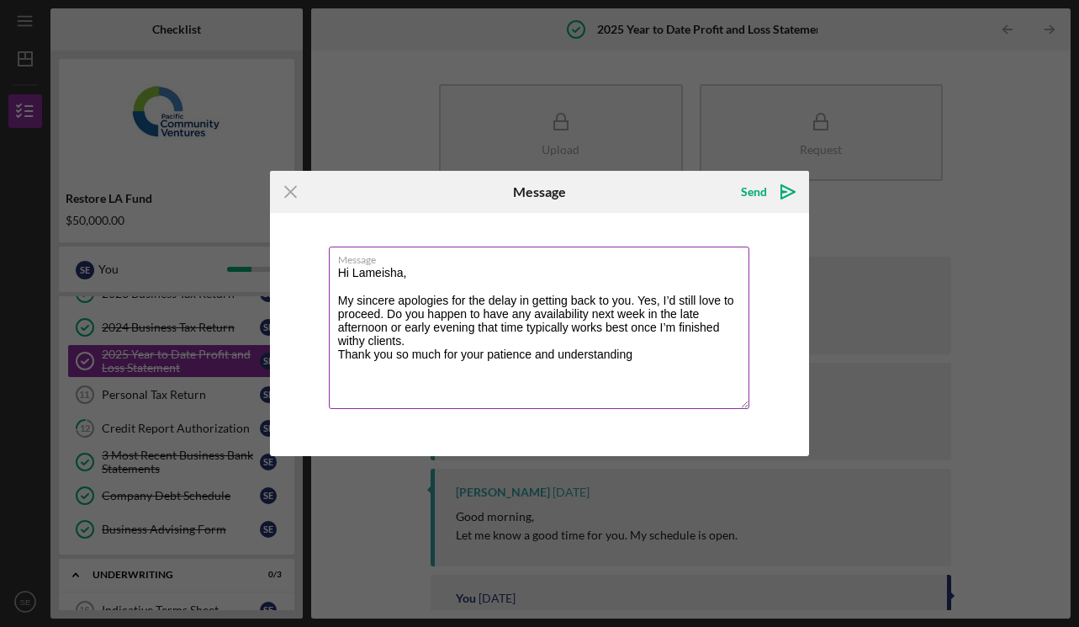
click at [367, 342] on textarea "Hi Lameisha, My sincere apologies for the delay in getting back to you. Yes, I’…" at bounding box center [539, 327] width 421 height 162
click at [419, 346] on textarea "Hi Lameisha, My sincere apologies for the delay in getting back to you. Yes, I’…" at bounding box center [539, 327] width 421 height 162
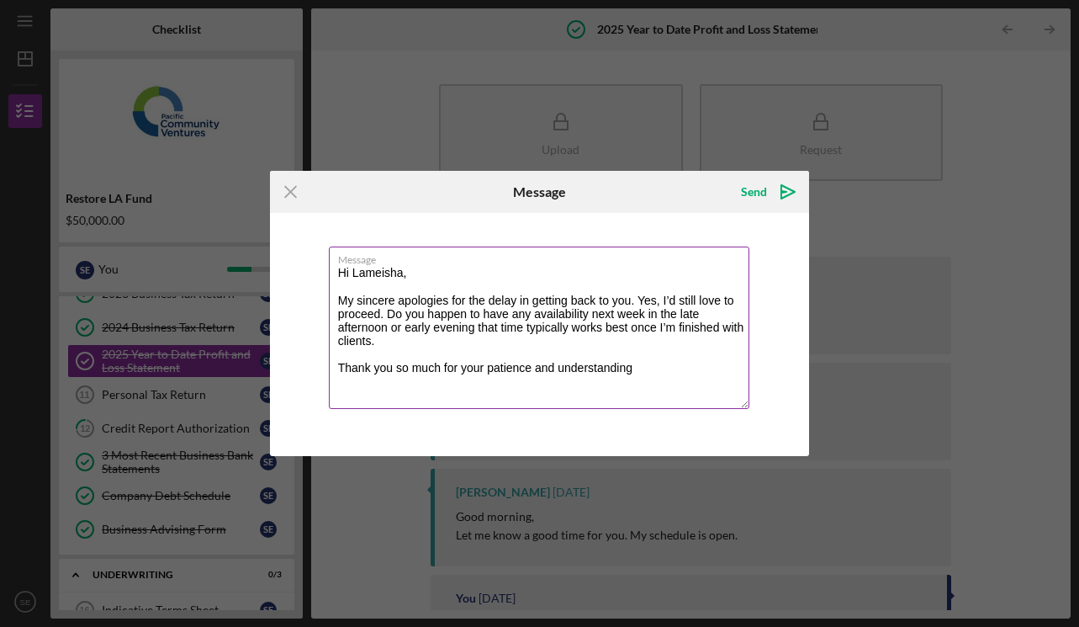
click at [638, 369] on textarea "Hi Lameisha, My sincere apologies for the delay in getting back to you. Yes, I’…" at bounding box center [539, 327] width 421 height 162
paste textarea "May your weekend be filled with simple joys and quiet miracles."
type textarea "Hi Lameisha, My sincere apologies for the delay in getting back to you. Yes, I’…"
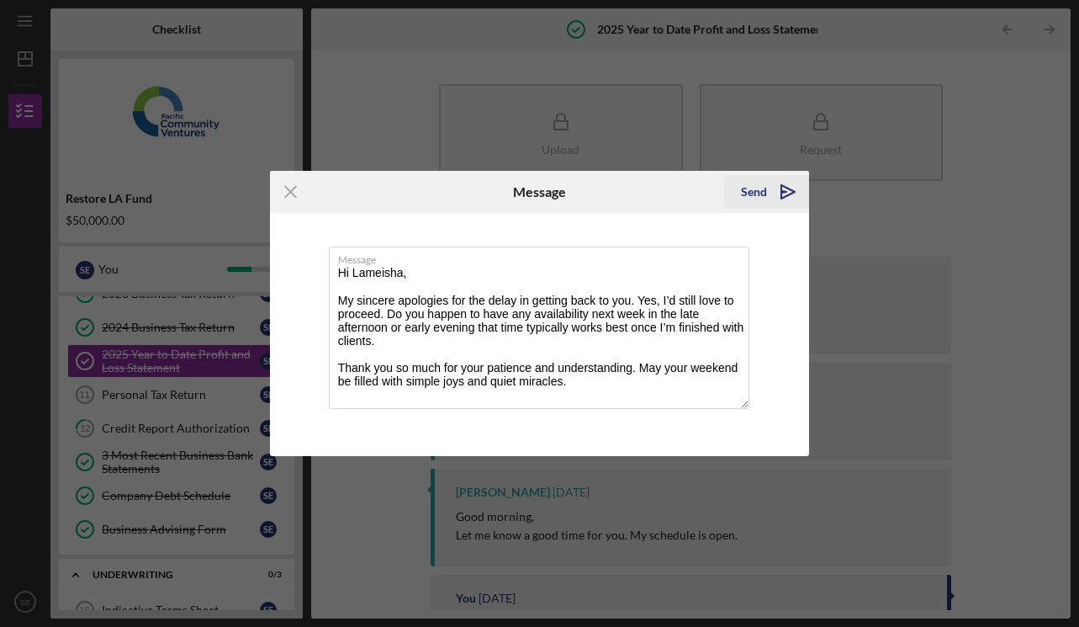
click at [763, 185] on div "Send" at bounding box center [754, 192] width 26 height 34
